Goal: Transaction & Acquisition: Purchase product/service

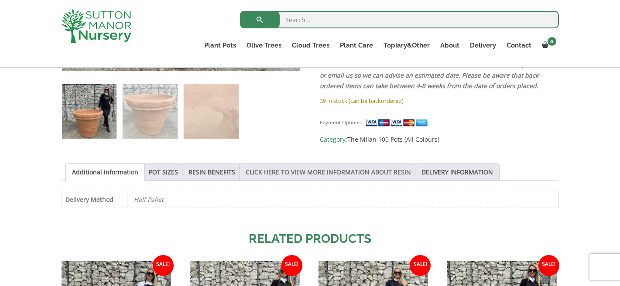
scroll to position [367, 0]
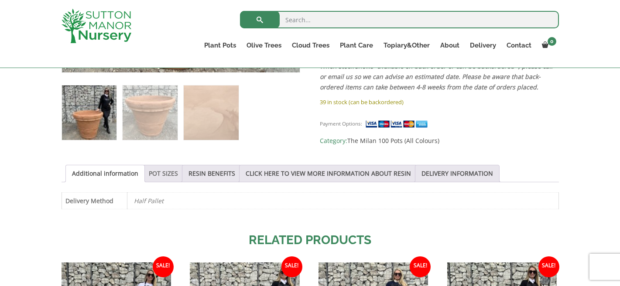
click at [164, 174] on link "POT SIZES" at bounding box center [163, 173] width 29 height 17
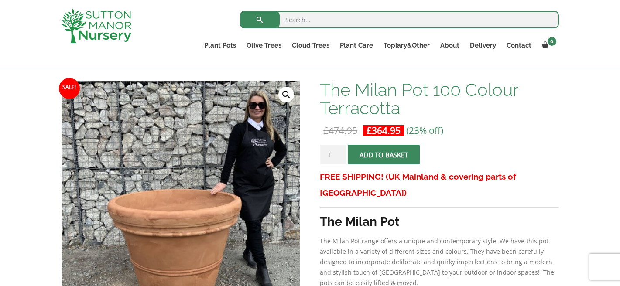
scroll to position [119, 0]
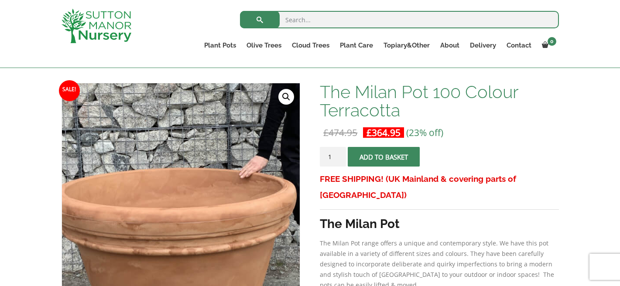
click at [175, 219] on img at bounding box center [185, 188] width 436 height 436
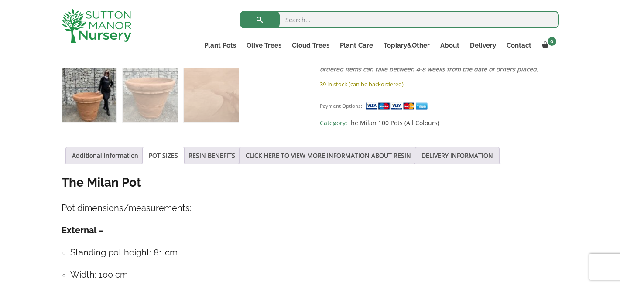
scroll to position [387, 0]
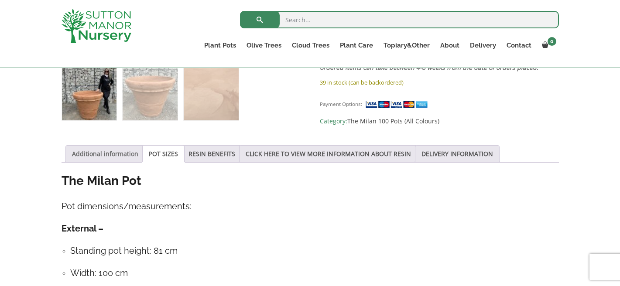
click at [117, 157] on link "Additional information" at bounding box center [105, 154] width 66 height 17
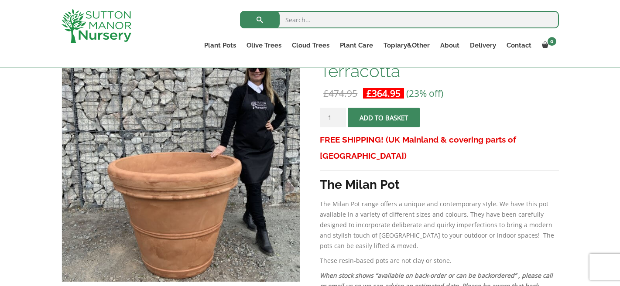
scroll to position [155, 0]
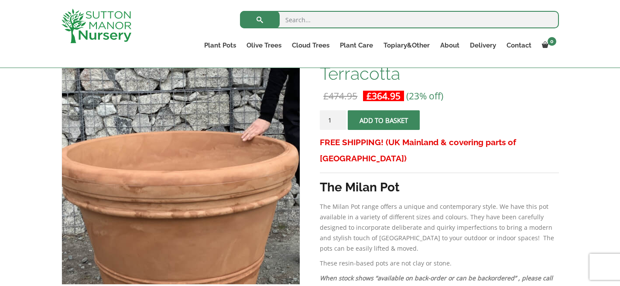
click at [172, 184] on img at bounding box center [187, 151] width 436 height 436
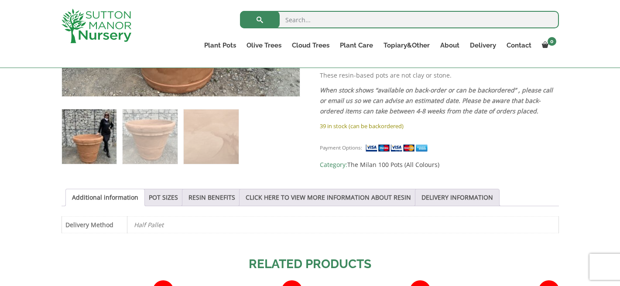
scroll to position [345, 0]
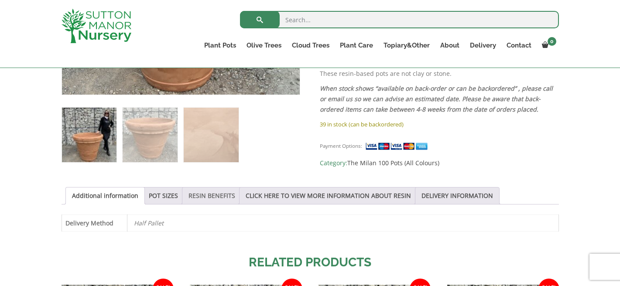
click at [209, 198] on link "RESIN BENEFITS" at bounding box center [211, 196] width 47 height 17
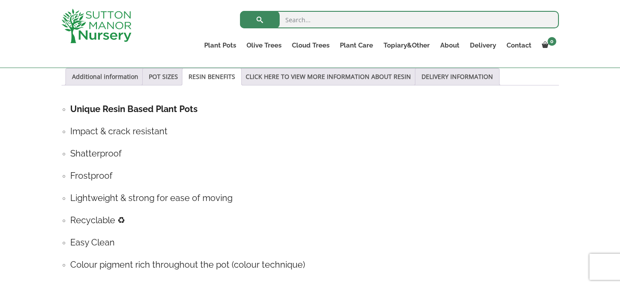
scroll to position [464, 0]
click at [70, 110] on li "Unique Resin Based Plant Pots" at bounding box center [314, 110] width 489 height 14
click at [70, 108] on li "Unique Resin Based Plant Pots" at bounding box center [314, 110] width 489 height 14
drag, startPoint x: 65, startPoint y: 129, endPoint x: 67, endPoint y: 133, distance: 4.9
click at [70, 129] on li "Impact & crack resistant" at bounding box center [314, 131] width 489 height 14
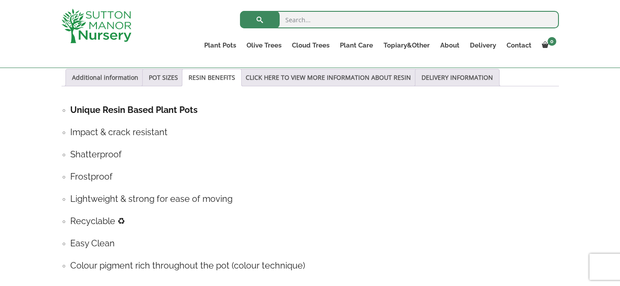
scroll to position [462, 0]
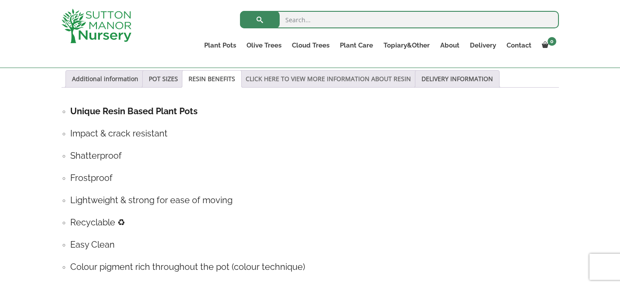
click at [351, 80] on link "CLICK HERE TO VIEW MORE INFORMATION ABOUT RESIN" at bounding box center [328, 79] width 165 height 17
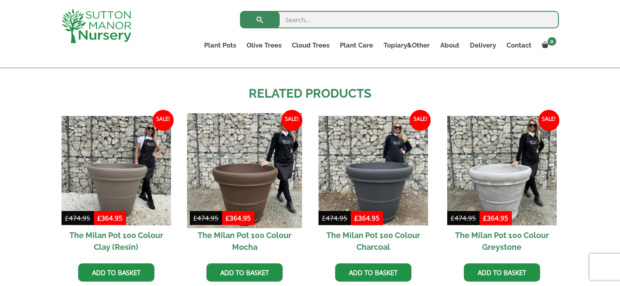
scroll to position [742, 0]
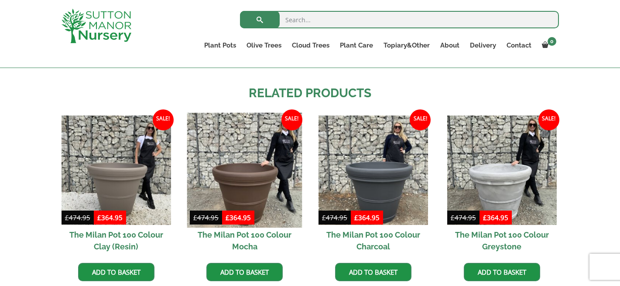
click at [262, 187] on img at bounding box center [244, 170] width 115 height 115
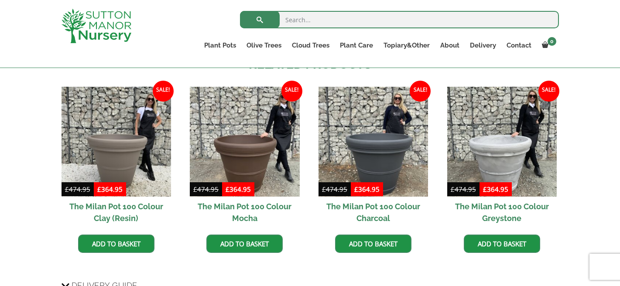
scroll to position [543, 0]
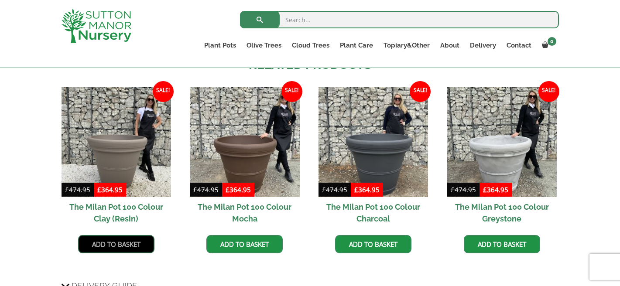
click at [110, 245] on link "Add to basket" at bounding box center [116, 244] width 76 height 18
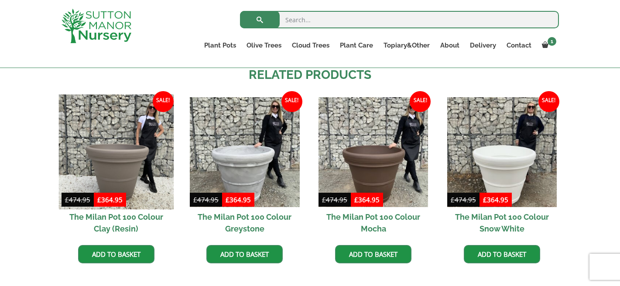
scroll to position [574, 0]
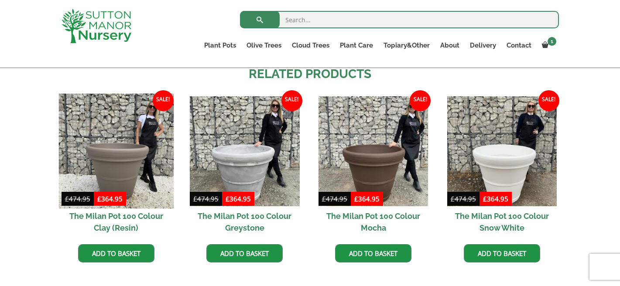
click at [132, 178] on img at bounding box center [115, 151] width 115 height 115
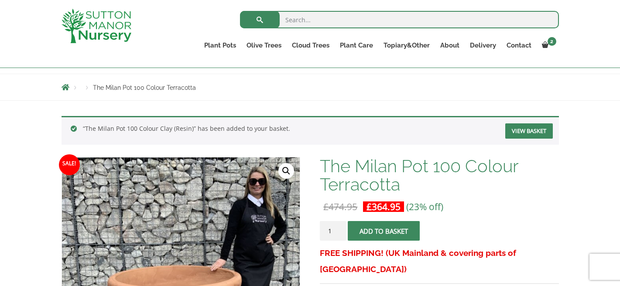
scroll to position [92, 0]
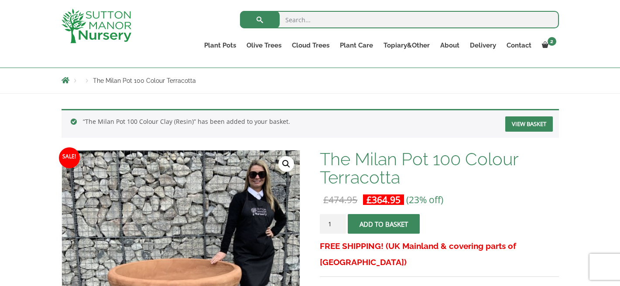
click at [527, 125] on link "View basket" at bounding box center [529, 123] width 48 height 15
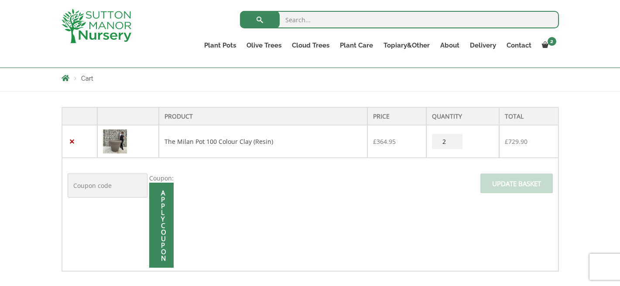
scroll to position [149, 0]
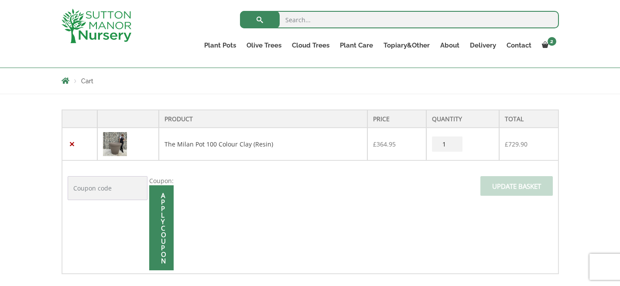
type input "1"
click at [454, 145] on input "1" at bounding box center [447, 144] width 31 height 15
click at [116, 147] on img at bounding box center [115, 144] width 24 height 24
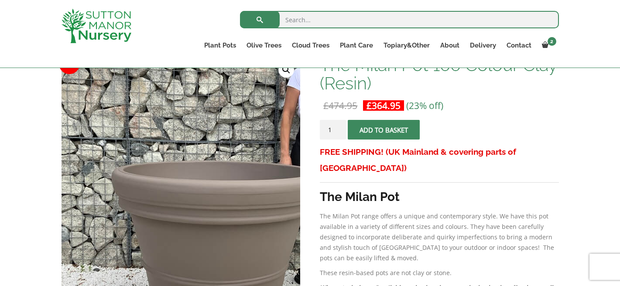
scroll to position [143, 0]
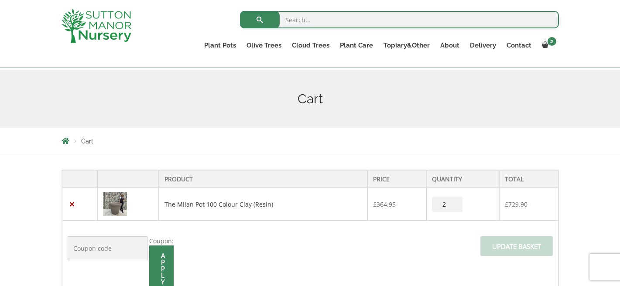
scroll to position [88, 0]
click at [442, 206] on input "2" at bounding box center [447, 205] width 31 height 15
click at [455, 208] on input "1" at bounding box center [447, 205] width 31 height 15
type input "0"
click at [455, 207] on input "0" at bounding box center [447, 205] width 31 height 15
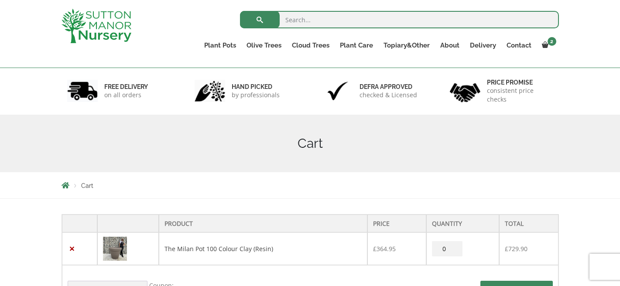
scroll to position [0, 0]
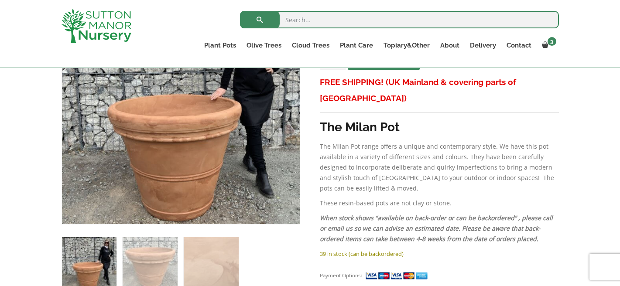
scroll to position [257, 0]
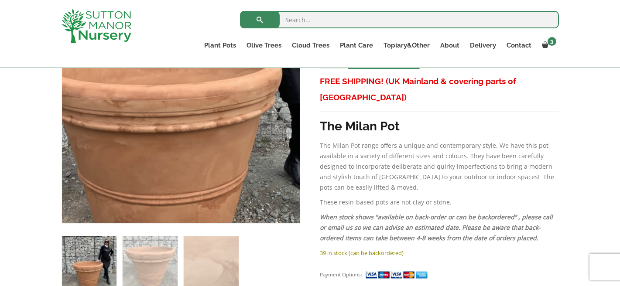
click at [193, 152] on img at bounding box center [170, 65] width 436 height 436
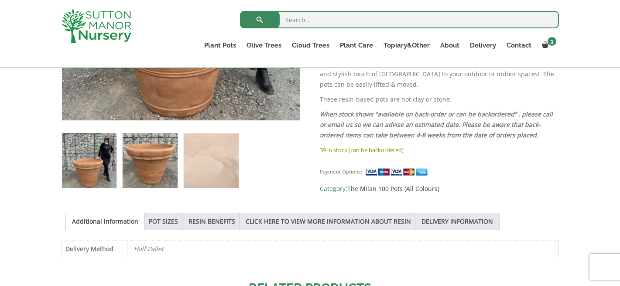
scroll to position [361, 0]
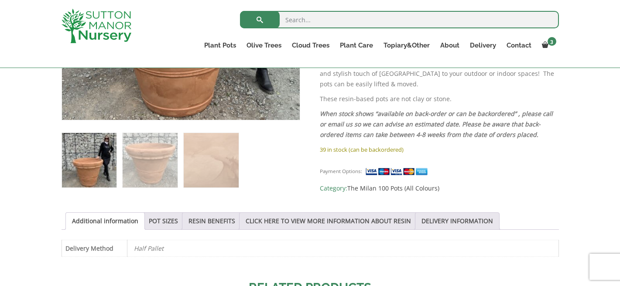
click at [93, 171] on img at bounding box center [89, 160] width 55 height 55
click at [420, 184] on link "The Milan 100 Pots (All Colours)" at bounding box center [393, 188] width 92 height 8
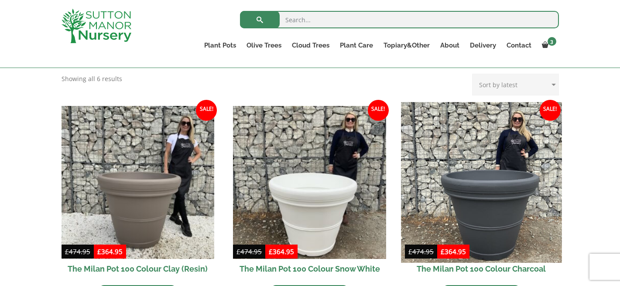
scroll to position [185, 0]
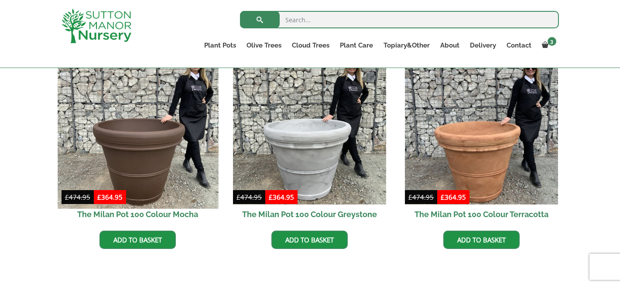
scroll to position [456, 0]
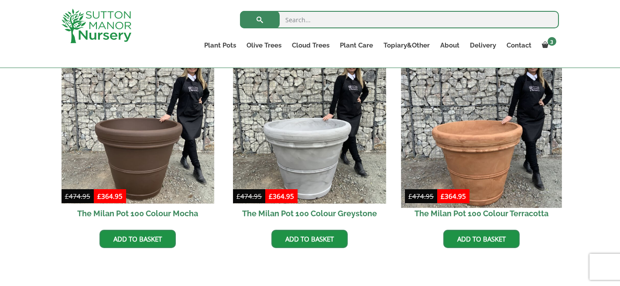
click at [485, 182] on img at bounding box center [481, 127] width 161 height 161
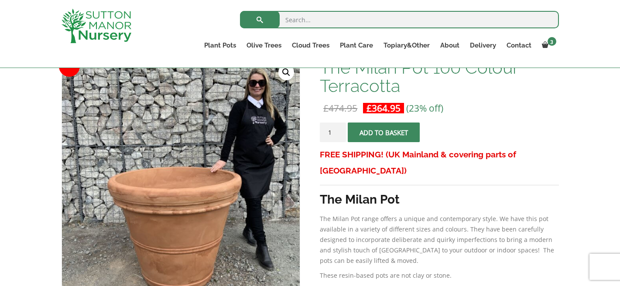
scroll to position [143, 0]
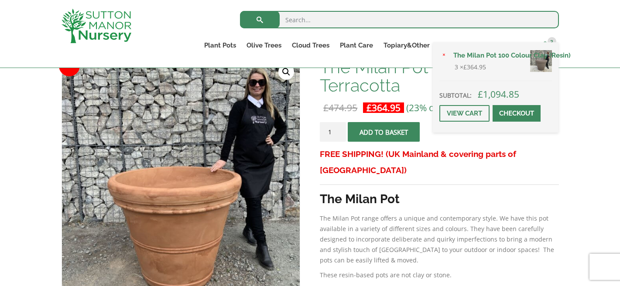
click at [551, 41] on span "3" at bounding box center [551, 41] width 9 height 9
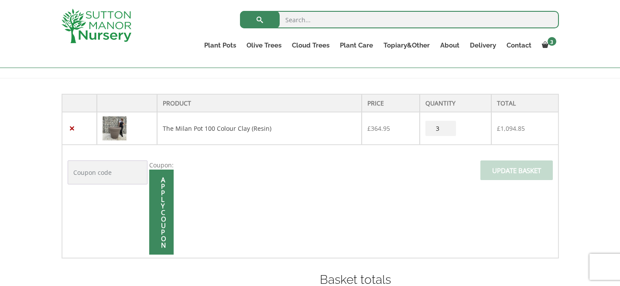
scroll to position [168, 0]
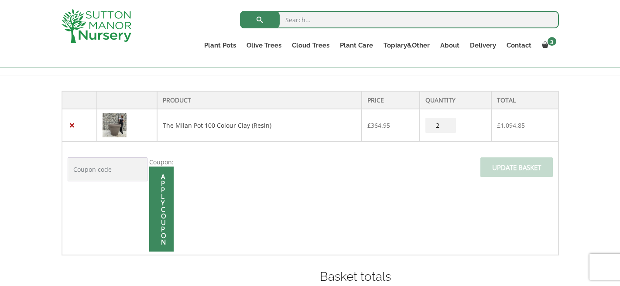
click at [448, 128] on input "2" at bounding box center [440, 125] width 31 height 15
click at [502, 169] on span "Update basket" at bounding box center [516, 169] width 72 height 25
click at [447, 128] on input "1" at bounding box center [440, 125] width 31 height 15
type input "0"
click at [447, 128] on input "0" at bounding box center [440, 125] width 31 height 15
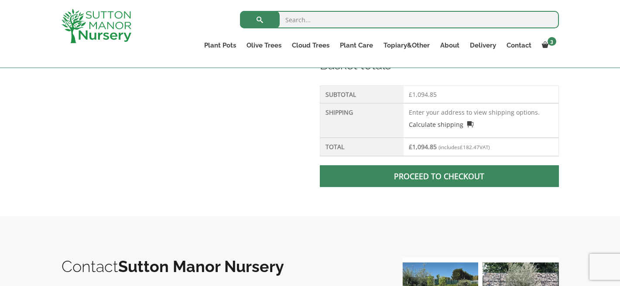
scroll to position [381, 0]
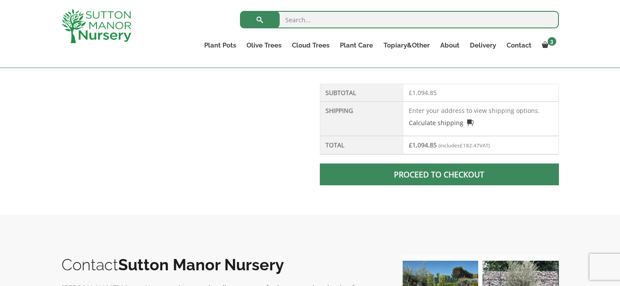
click at [431, 175] on link "Proceed to checkout" at bounding box center [439, 175] width 239 height 22
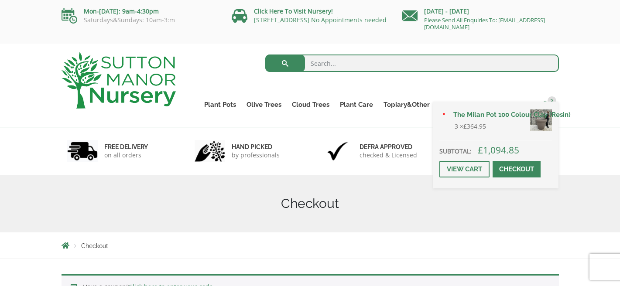
click at [552, 99] on span "3" at bounding box center [551, 100] width 9 height 9
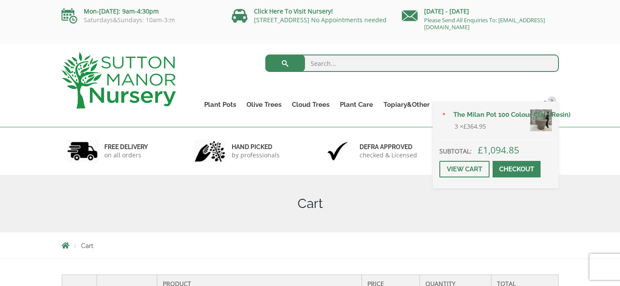
click at [553, 99] on span "3" at bounding box center [551, 100] width 9 height 9
click at [552, 99] on span "3" at bounding box center [551, 100] width 9 height 9
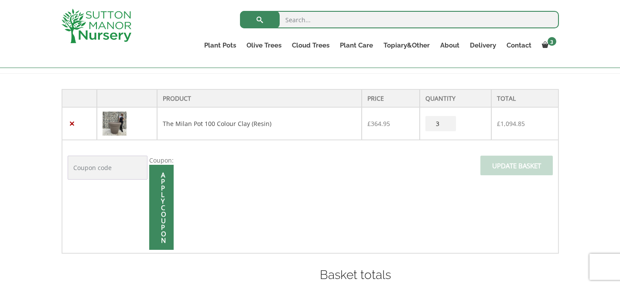
scroll to position [171, 0]
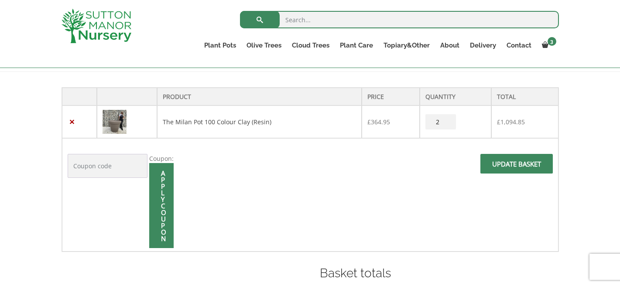
click at [449, 125] on input "2" at bounding box center [440, 121] width 31 height 15
click at [449, 125] on input "1" at bounding box center [440, 121] width 31 height 15
click at [449, 125] on input "3" at bounding box center [440, 122] width 31 height 15
click at [449, 125] on input "2" at bounding box center [440, 122] width 31 height 15
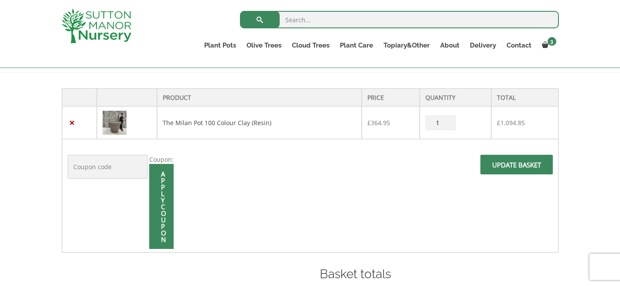
click at [449, 125] on input "1" at bounding box center [440, 122] width 31 height 15
type input "0"
click at [449, 125] on input "0" at bounding box center [440, 122] width 31 height 15
click at [516, 167] on span at bounding box center [516, 167] width 0 height 0
click at [298, 211] on td "Coupon: Apply coupon Update basket" at bounding box center [310, 195] width 496 height 113
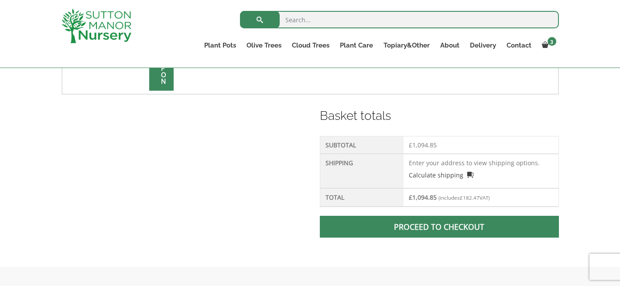
scroll to position [331, 0]
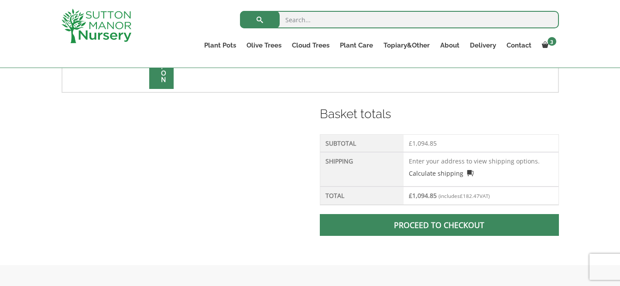
click at [409, 225] on link "Proceed to checkout" at bounding box center [439, 225] width 239 height 22
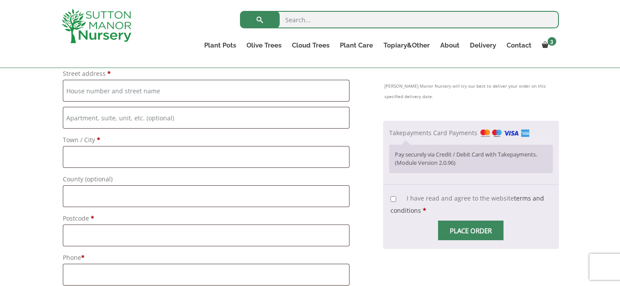
scroll to position [417, 0]
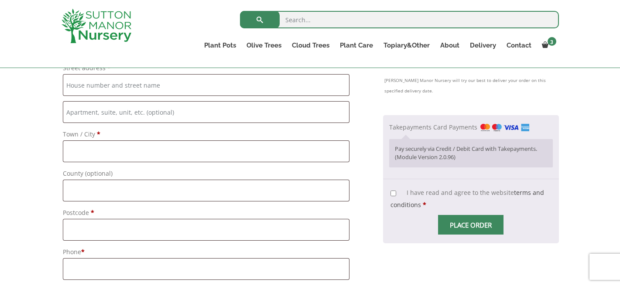
click at [395, 196] on input "I have read and agree to the website terms and conditions *" at bounding box center [393, 194] width 6 height 6
checkbox input "true"
click at [475, 233] on input "Place order" at bounding box center [470, 225] width 65 height 20
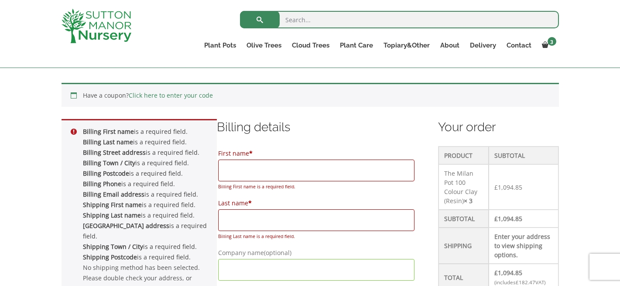
scroll to position [183, 0]
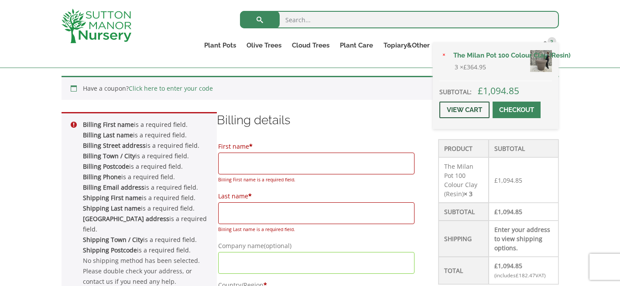
click at [472, 106] on link "View cart" at bounding box center [464, 110] width 50 height 17
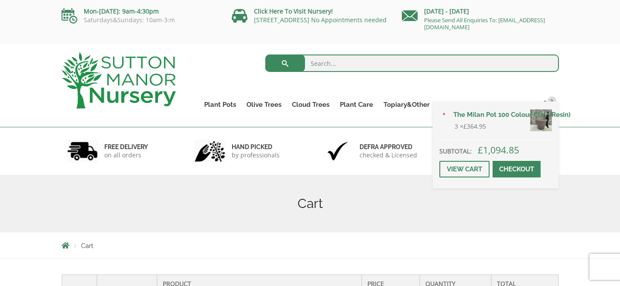
click at [510, 166] on link "Checkout" at bounding box center [516, 169] width 48 height 17
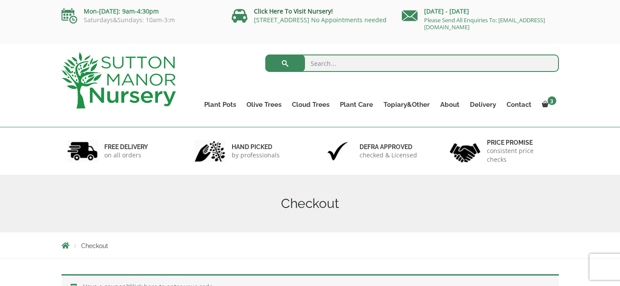
click at [281, 10] on link "Click Here To Visit Nursery!" at bounding box center [293, 11] width 79 height 8
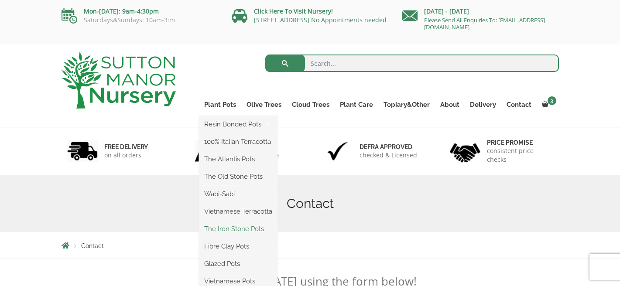
click at [225, 230] on link "The Iron Stone Pots" at bounding box center [238, 228] width 79 height 13
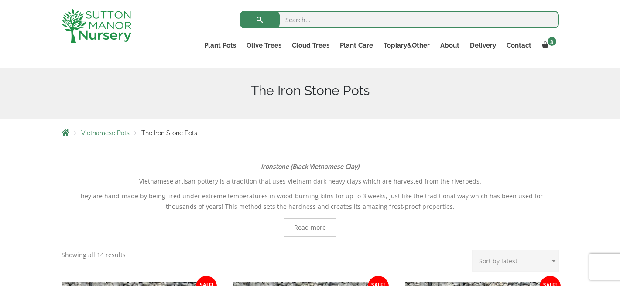
scroll to position [99, 0]
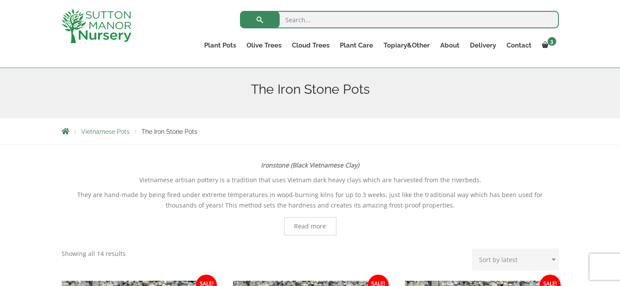
click at [309, 229] on span "Read more" at bounding box center [310, 226] width 32 height 6
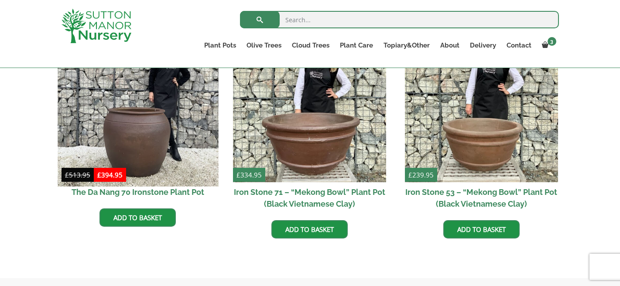
scroll to position [869, 0]
click at [137, 153] on img at bounding box center [138, 106] width 161 height 161
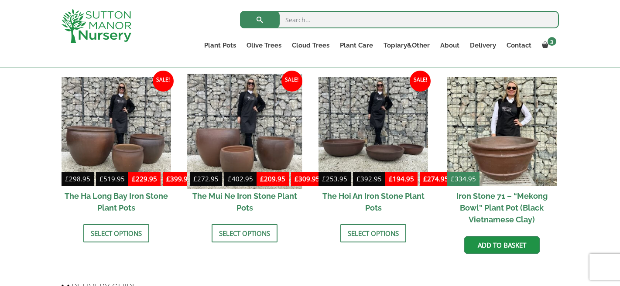
scroll to position [745, 0]
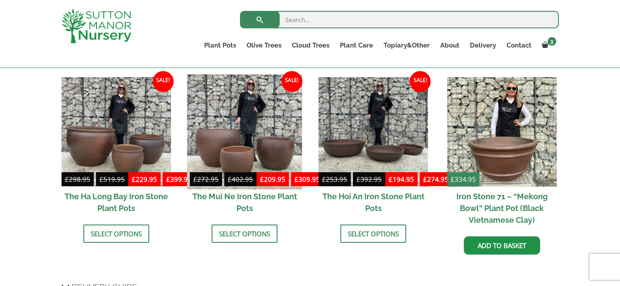
click at [215, 132] on img at bounding box center [244, 131] width 115 height 115
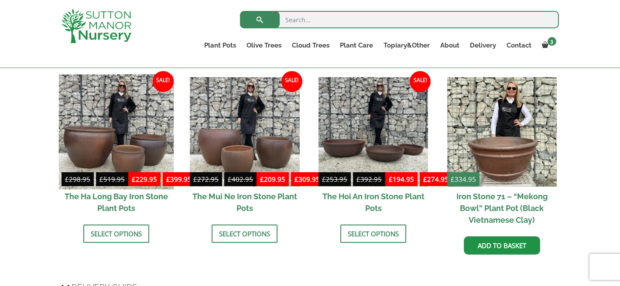
click at [91, 150] on img at bounding box center [115, 131] width 115 height 115
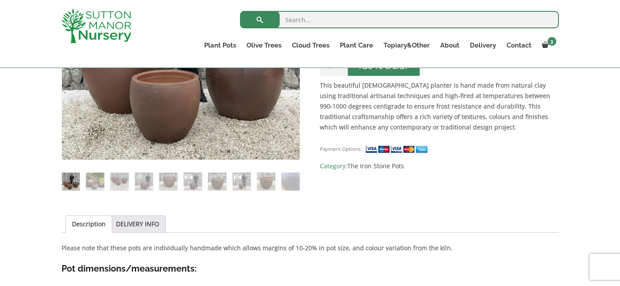
scroll to position [277, 0]
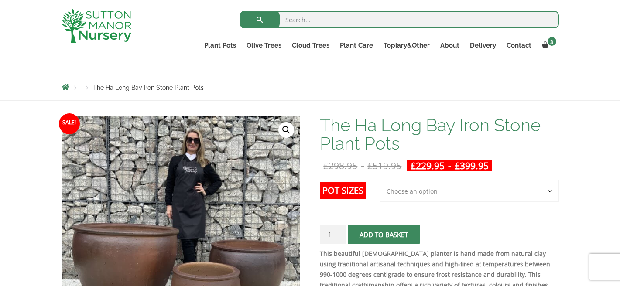
scroll to position [88, 0]
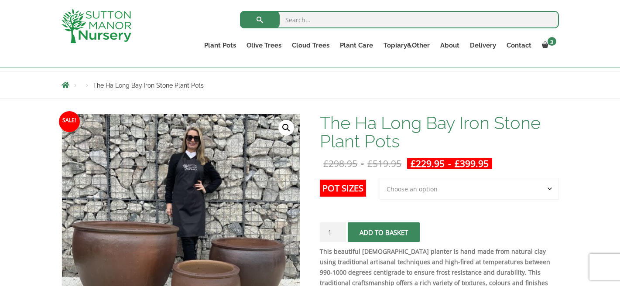
click at [550, 188] on select "Choose an option 3rd to Largest Pot In The Picture 2nd to Largest Pot In The Pi…" at bounding box center [468, 189] width 179 height 22
select select "Largest pot In The Picture"
click at [380, 178] on select "Choose an option 3rd to Largest Pot In The Picture 2nd to Largest Pot In The Pi…" at bounding box center [468, 189] width 179 height 22
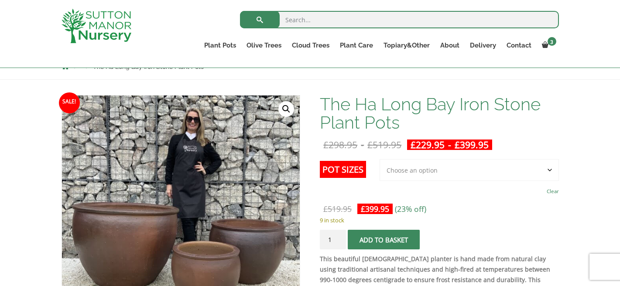
scroll to position [106, 0]
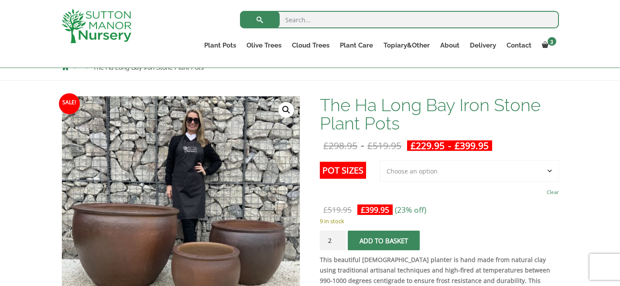
type input "2"
click at [339, 239] on input "2" at bounding box center [333, 241] width 26 height 20
click at [396, 242] on button "Add to basket" at bounding box center [384, 241] width 72 height 20
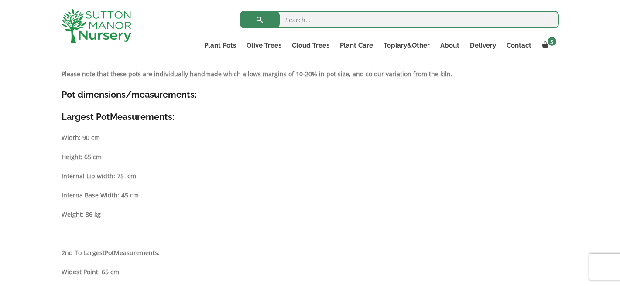
scroll to position [497, 0]
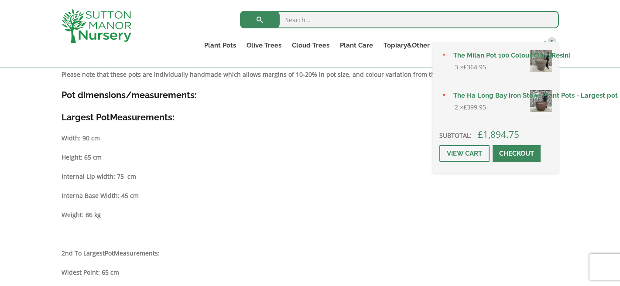
click at [552, 41] on span "5" at bounding box center [551, 41] width 9 height 9
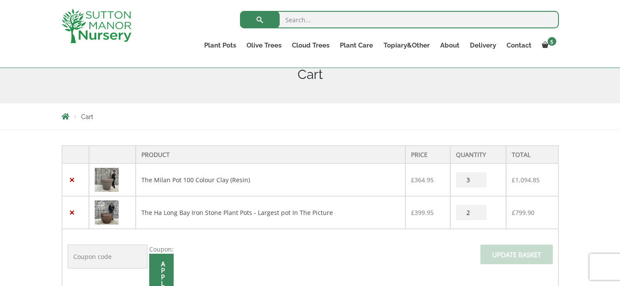
scroll to position [116, 0]
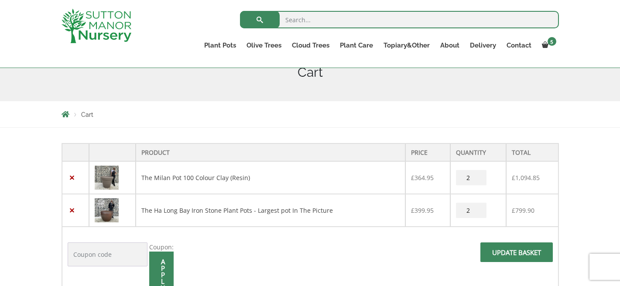
click at [478, 179] on input "2" at bounding box center [471, 177] width 31 height 15
click at [478, 179] on input "1" at bounding box center [471, 177] width 31 height 15
type input "0"
click at [478, 179] on input "0" at bounding box center [471, 177] width 31 height 15
click at [513, 257] on input "Update basket" at bounding box center [516, 253] width 72 height 20
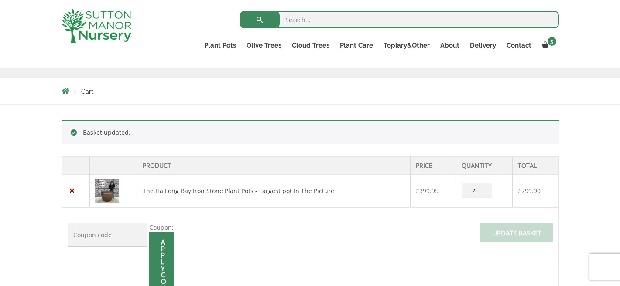
scroll to position [101, 0]
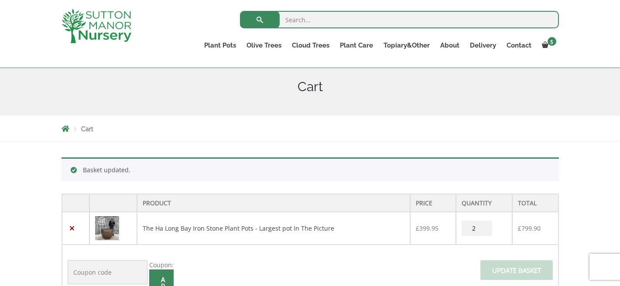
click at [289, 18] on input "search" at bounding box center [399, 19] width 319 height 17
type input "[PERSON_NAME] nursery code"
click at [260, 20] on span "submit" at bounding box center [260, 20] width 0 height 0
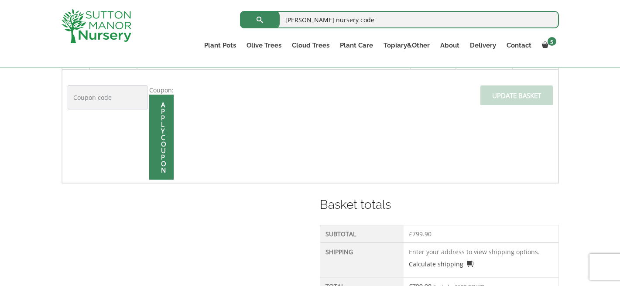
scroll to position [273, 0]
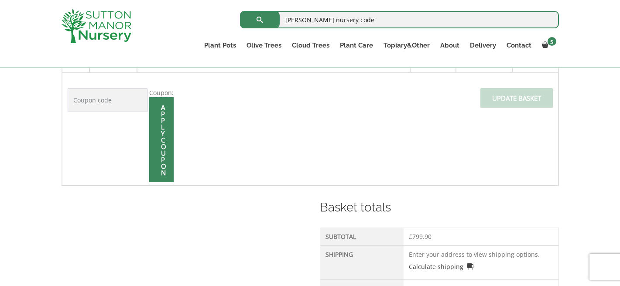
click at [161, 93] on label "Coupon:" at bounding box center [161, 93] width 24 height 8
click at [147, 93] on input "Coupon:" at bounding box center [108, 100] width 80 height 24
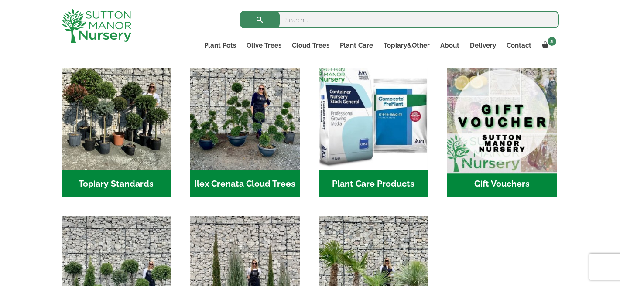
scroll to position [765, 0]
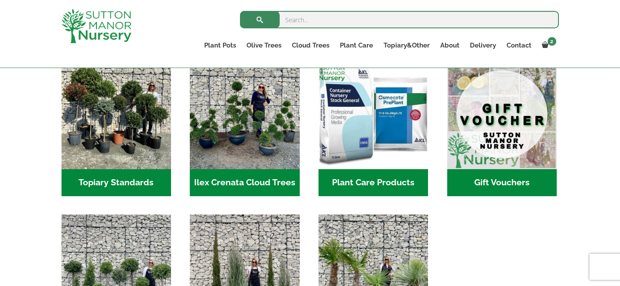
click at [507, 181] on h2 "Gift Vouchers (5)" at bounding box center [501, 182] width 109 height 27
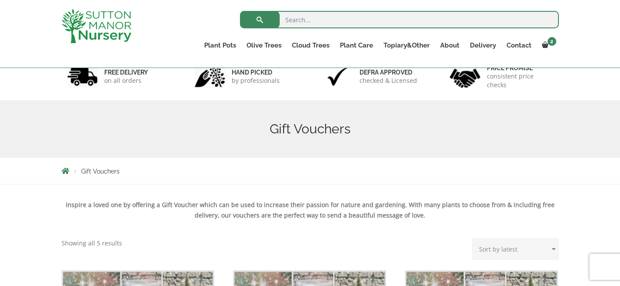
scroll to position [50, 0]
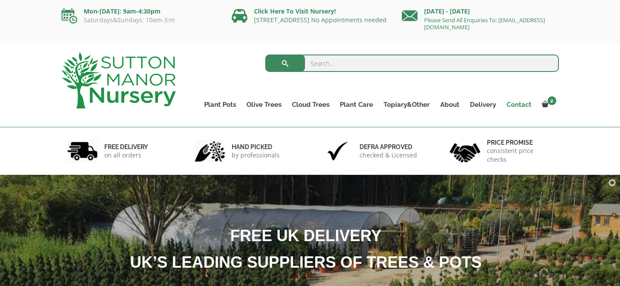
click at [523, 105] on link "Contact" at bounding box center [518, 105] width 35 height 12
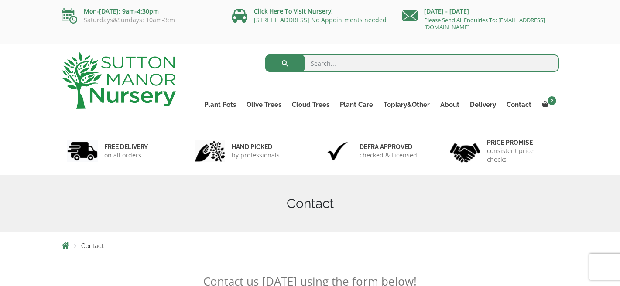
scroll to position [1, 0]
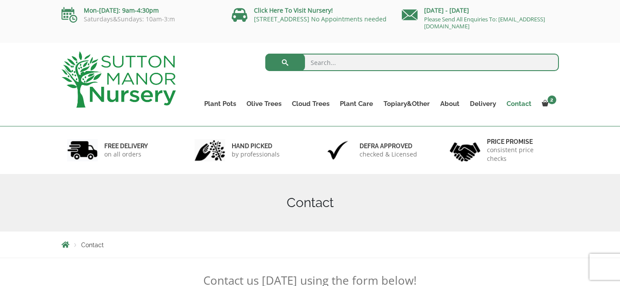
click at [521, 102] on link "Contact" at bounding box center [518, 104] width 35 height 12
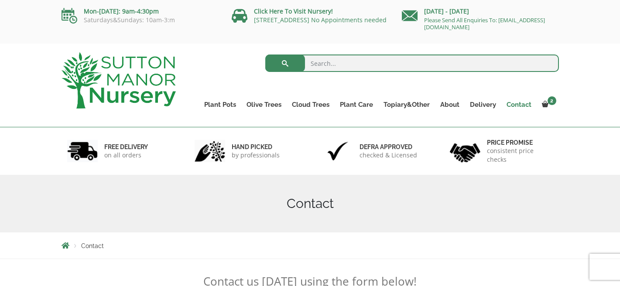
click at [516, 104] on link "Contact" at bounding box center [518, 105] width 35 height 12
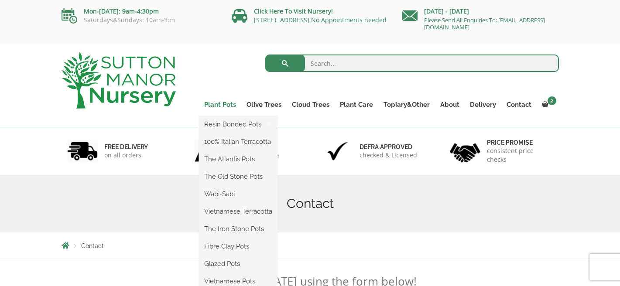
click at [228, 102] on link "Plant Pots" at bounding box center [220, 105] width 42 height 12
click at [246, 175] on link "The Old Stone Pots" at bounding box center [238, 176] width 79 height 13
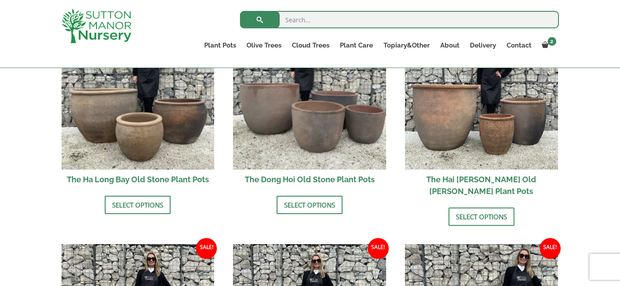
scroll to position [359, 0]
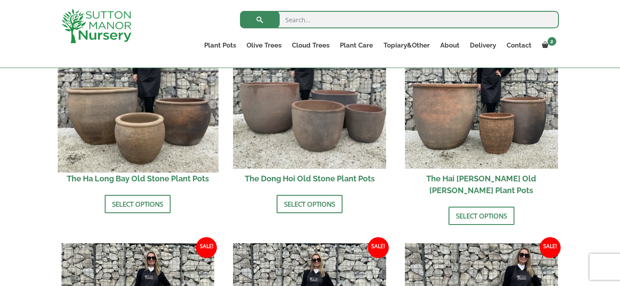
drag, startPoint x: 113, startPoint y: 141, endPoint x: 118, endPoint y: 139, distance: 4.7
click at [113, 141] on img at bounding box center [138, 92] width 161 height 161
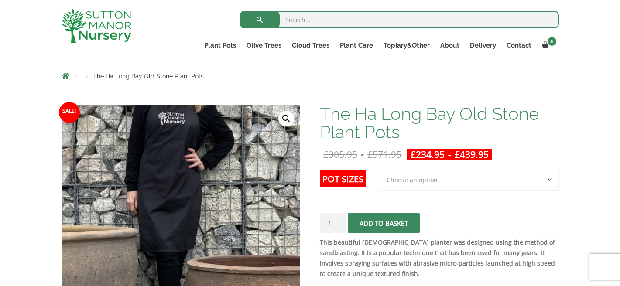
scroll to position [126, 0]
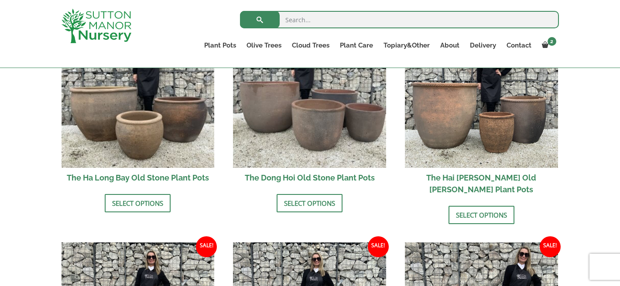
scroll to position [359, 0]
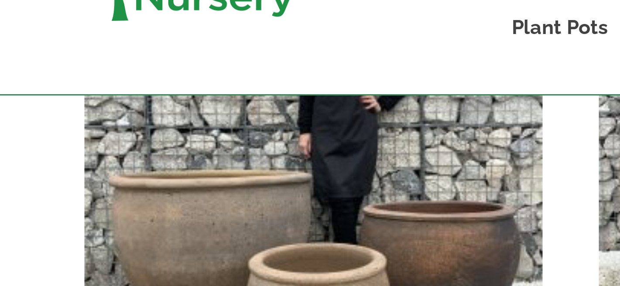
scroll to position [359, 0]
